Goal: Information Seeking & Learning: Learn about a topic

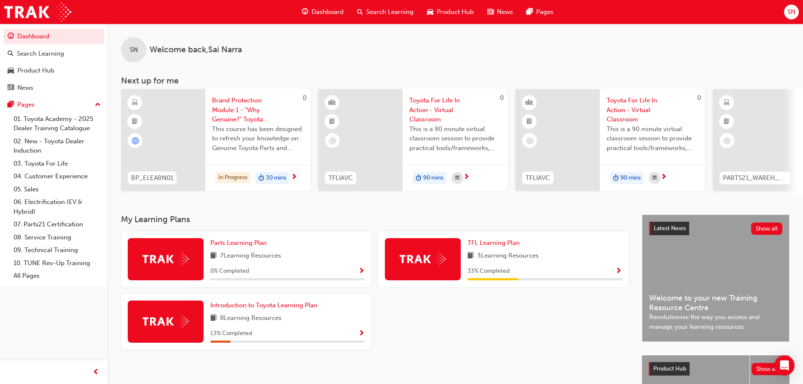
click at [347, 266] on div "Parts Learning Plan 7 Learning Resources 0 % Completed" at bounding box center [287, 259] width 154 height 42
click at [361, 272] on span "Show Progress" at bounding box center [361, 272] width 6 height 8
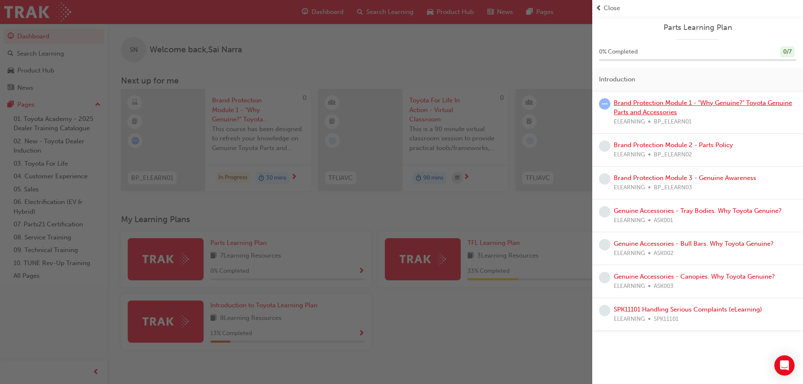
click at [657, 113] on link "Brand Protection Module 1 - "Why Genuine?" Toyota Genuine Parts and Accessories" at bounding box center [702, 107] width 178 height 17
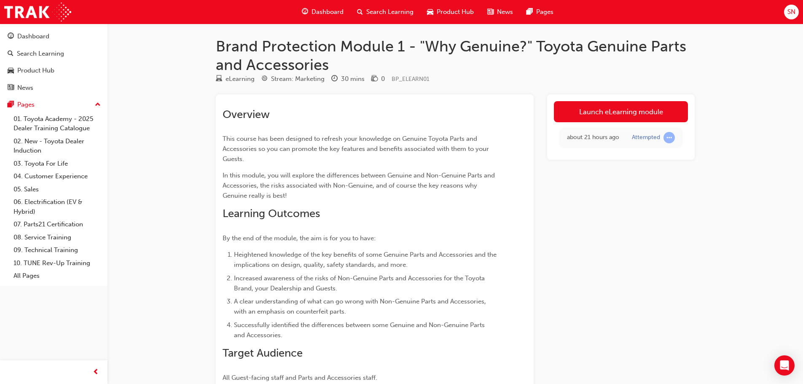
click at [337, 14] on span "Dashboard" at bounding box center [327, 12] width 32 height 10
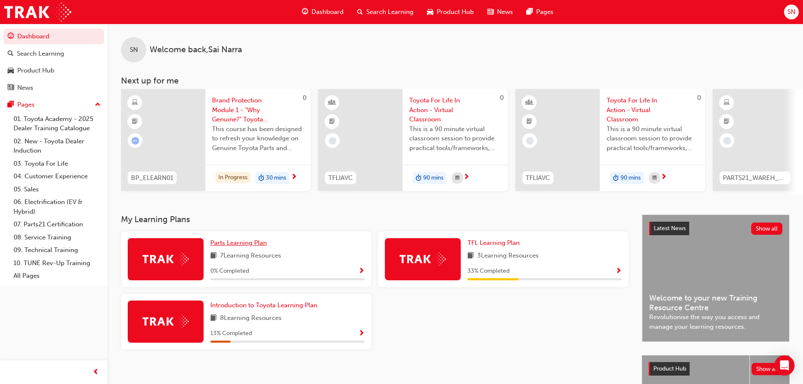
click at [248, 246] on span "Parts Learning Plan" at bounding box center [238, 243] width 56 height 8
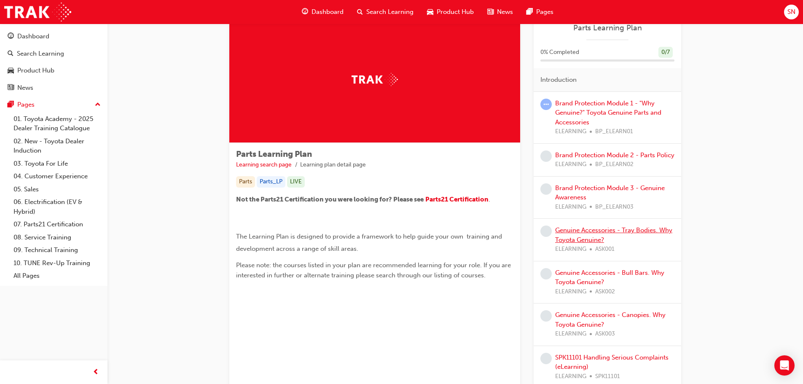
scroll to position [42, 0]
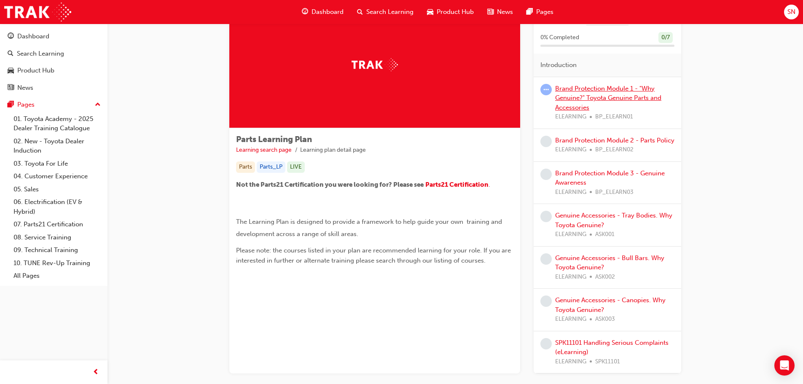
click at [573, 86] on link "Brand Protection Module 1 - "Why Genuine?" Toyota Genuine Parts and Accessories" at bounding box center [608, 98] width 106 height 27
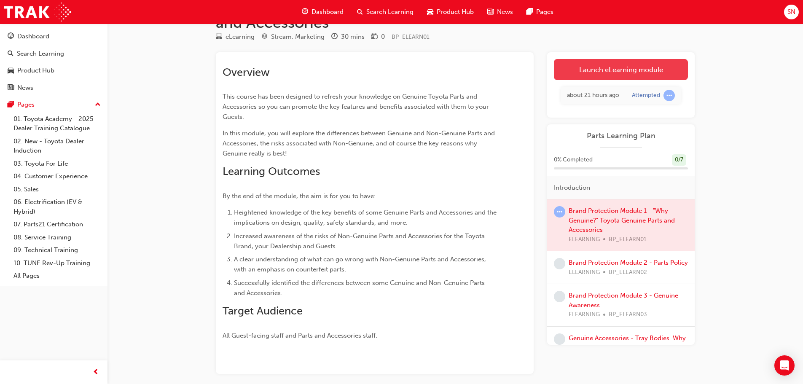
click at [608, 74] on link "Launch eLearning module" at bounding box center [621, 69] width 134 height 21
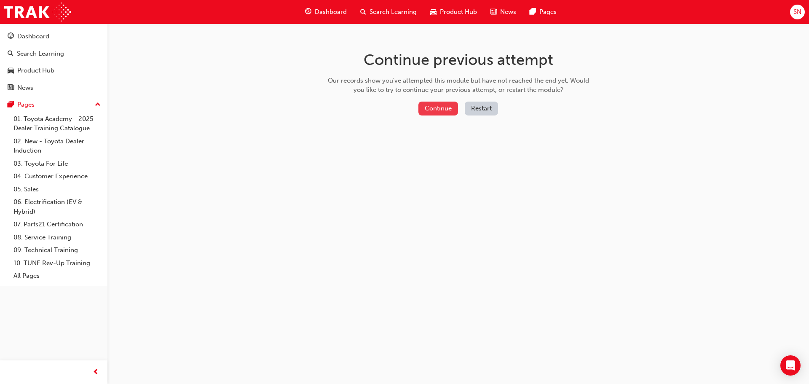
click at [446, 111] on button "Continue" at bounding box center [438, 109] width 40 height 14
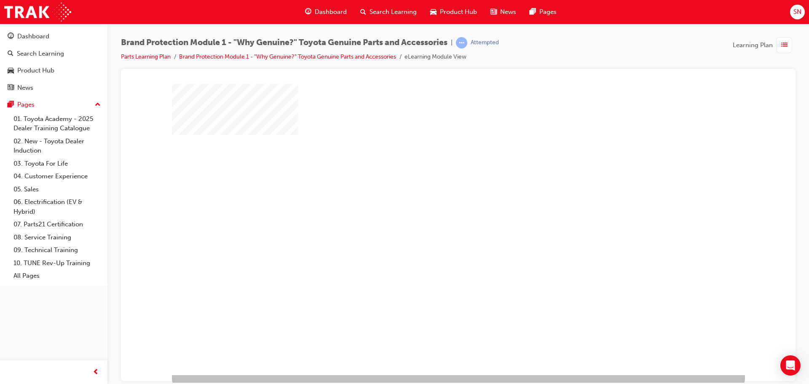
scroll to position [17, 0]
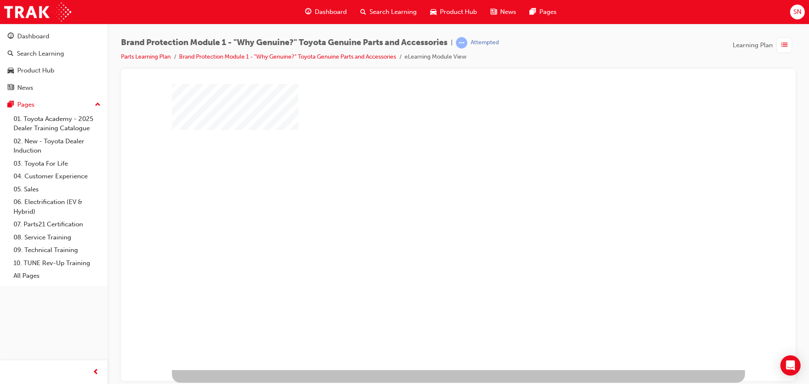
click at [434, 191] on div "play" at bounding box center [434, 191] width 0 height 0
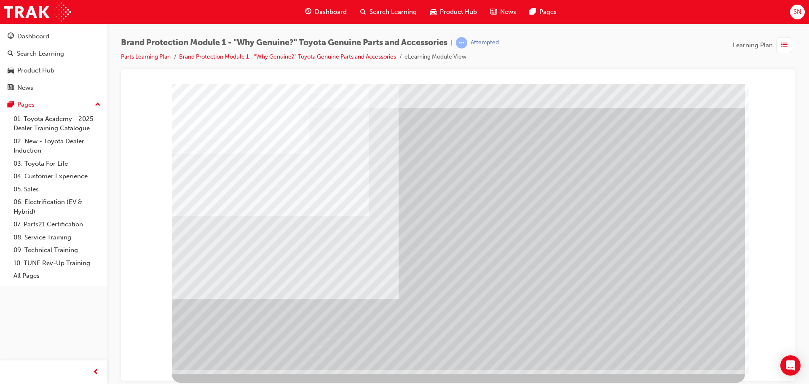
scroll to position [0, 0]
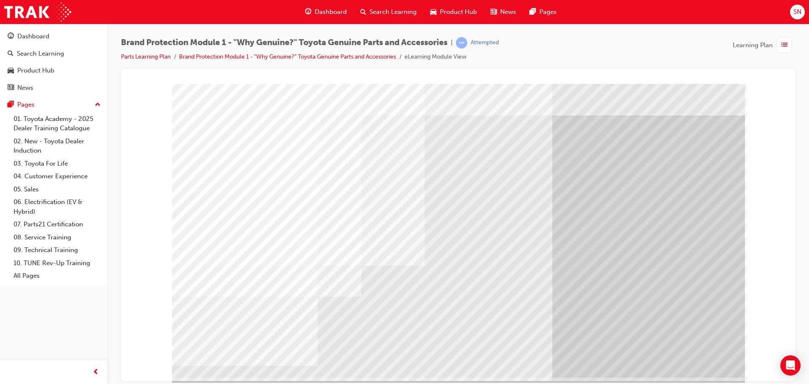
scroll to position [17, 0]
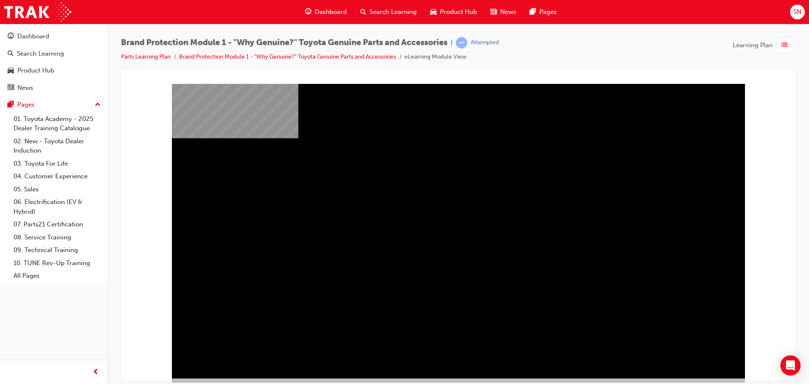
scroll to position [17, 0]
